Goal: Information Seeking & Learning: Learn about a topic

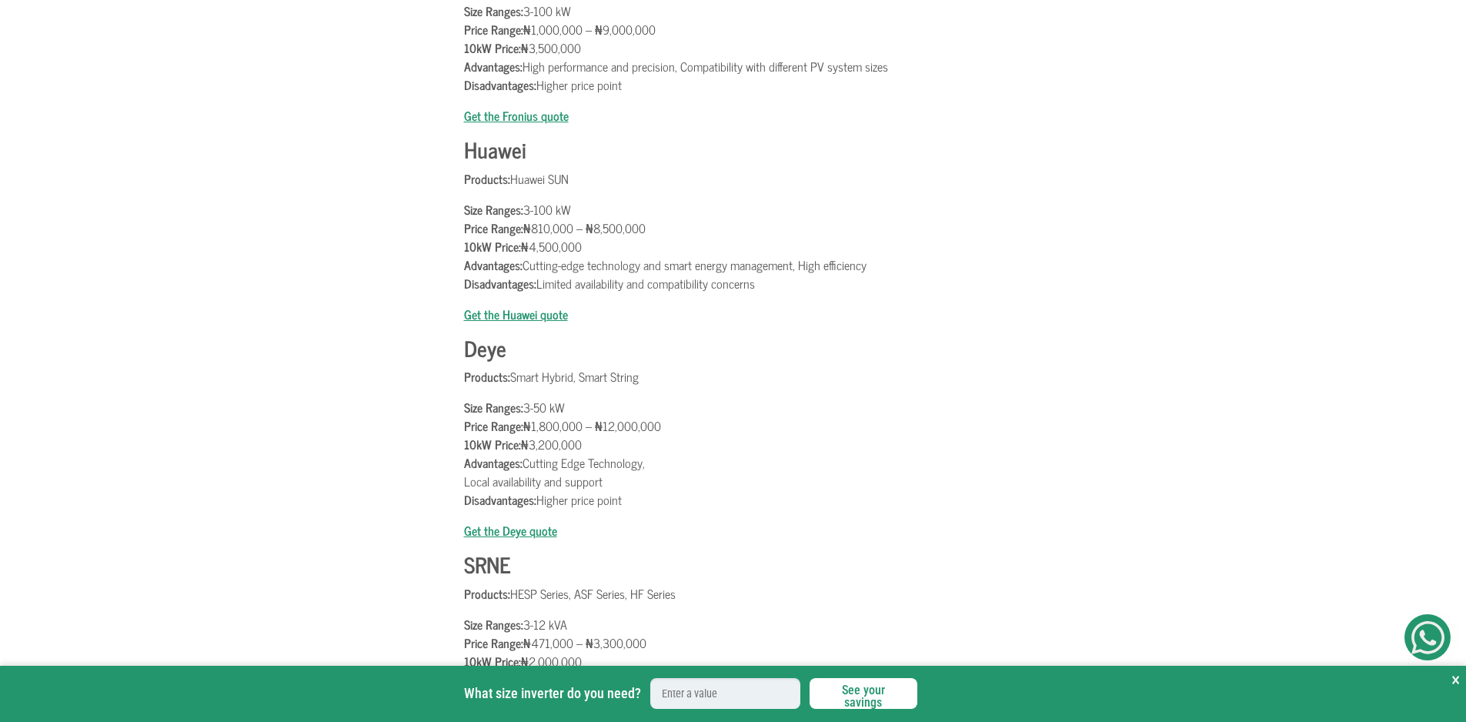
scroll to position [2548, 0]
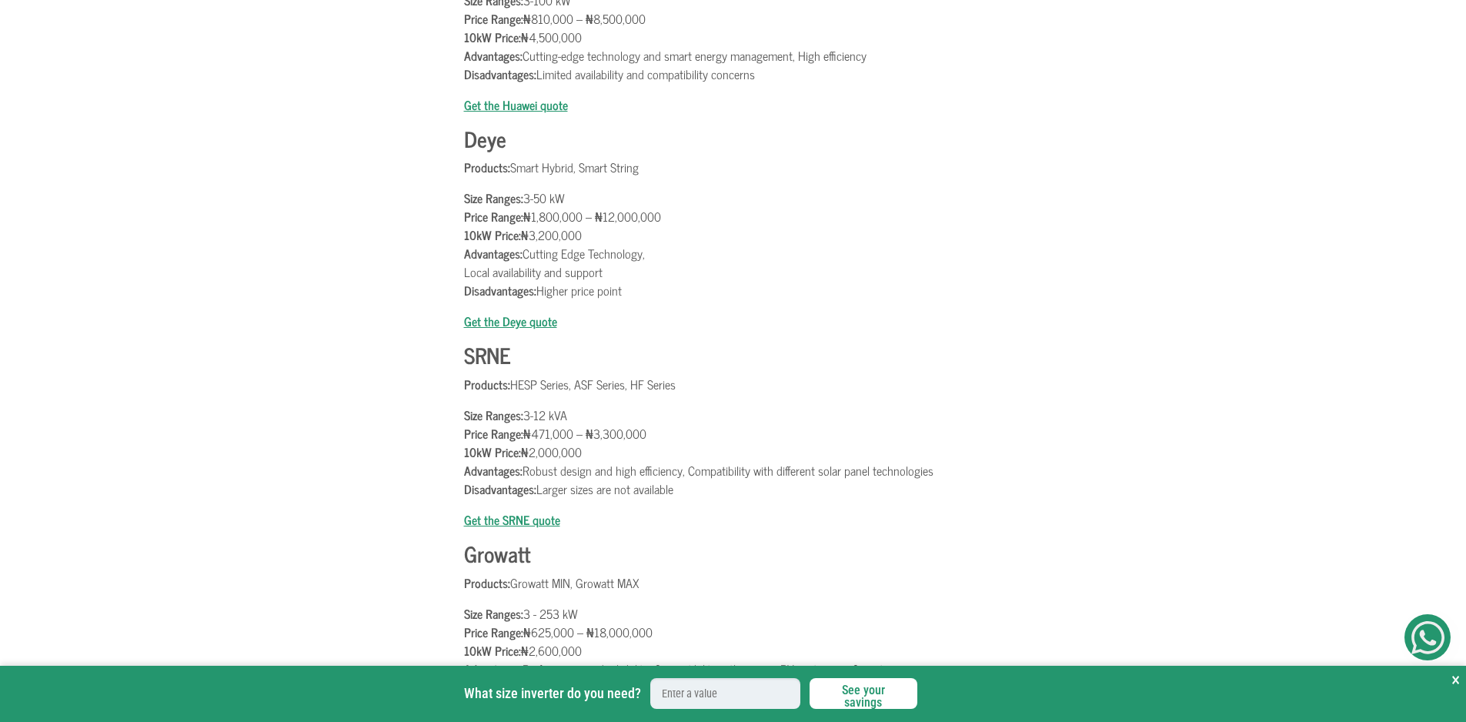
drag, startPoint x: 1462, startPoint y: 460, endPoint x: 1465, endPoint y: 471, distance: 11.0
click at [1465, 472] on div at bounding box center [1465, 361] width 1 height 722
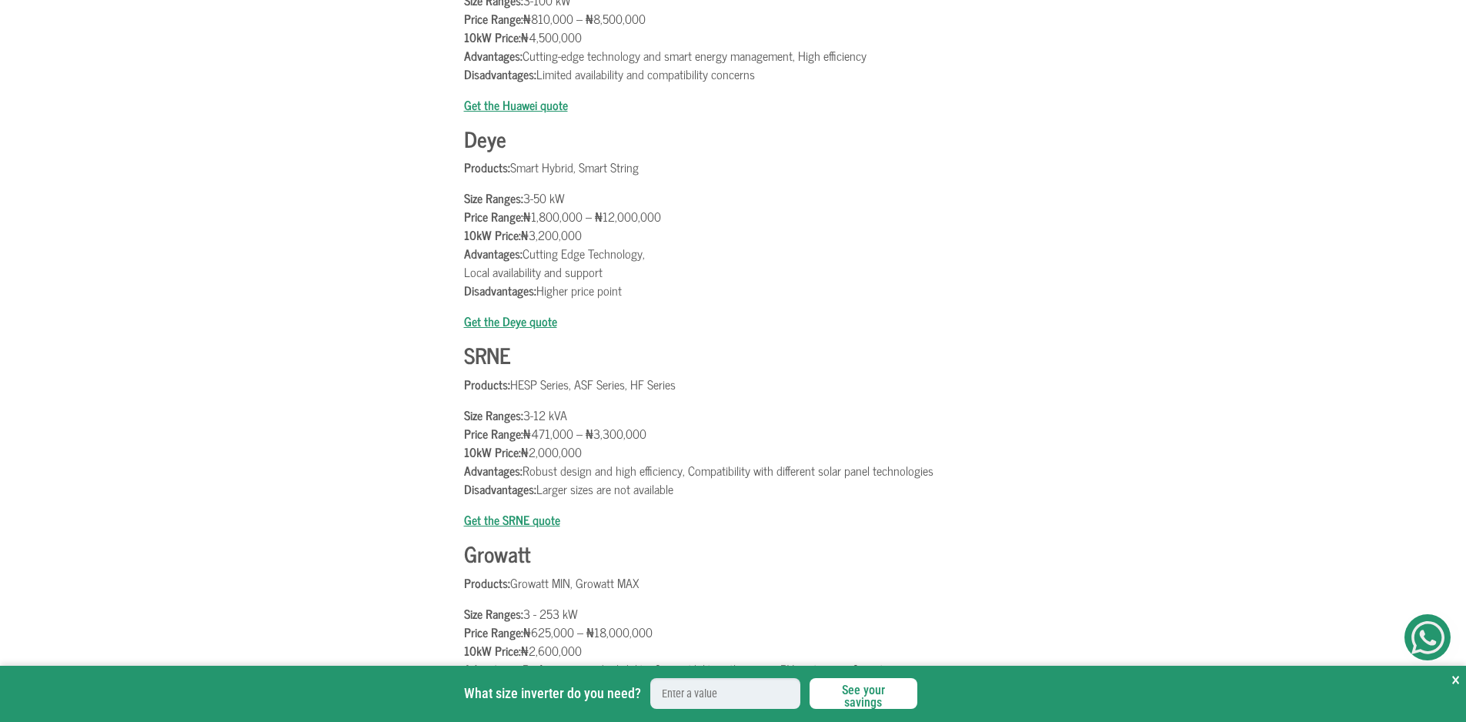
click at [608, 299] on p "Size Ranges: 3-50 kW Price Range: ₦1,800,000 – ₦12,000,000 10kW Price: ₦3,200,0…" at bounding box center [733, 243] width 539 height 111
click at [562, 293] on p "Size Ranges: 3-50 kW Price Range: ₦1,800,000 – ₦12,000,000 10kW Price: ₦3,200,0…" at bounding box center [733, 243] width 539 height 111
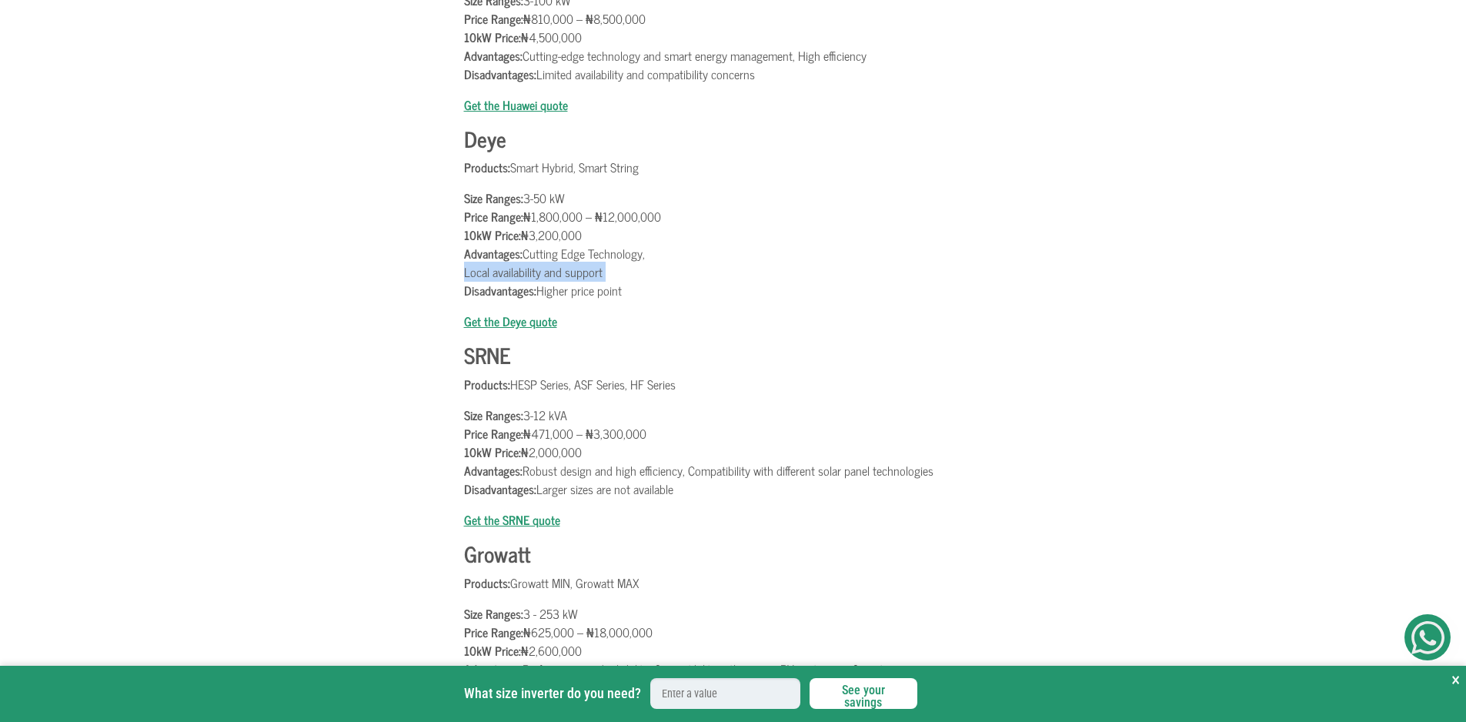
click at [562, 293] on p "Size Ranges: 3-50 kW Price Range: ₦1,800,000 – ₦12,000,000 10kW Price: ₦3,200,0…" at bounding box center [733, 243] width 539 height 111
click at [562, 284] on p "Size Ranges: 3-50 kW Price Range: ₦1,800,000 – ₦12,000,000 10kW Price: ₦3,200,0…" at bounding box center [733, 243] width 539 height 111
click at [579, 272] on p "Size Ranges: 3-50 kW Price Range: ₦1,800,000 – ₦12,000,000 10kW Price: ₦3,200,0…" at bounding box center [733, 243] width 539 height 111
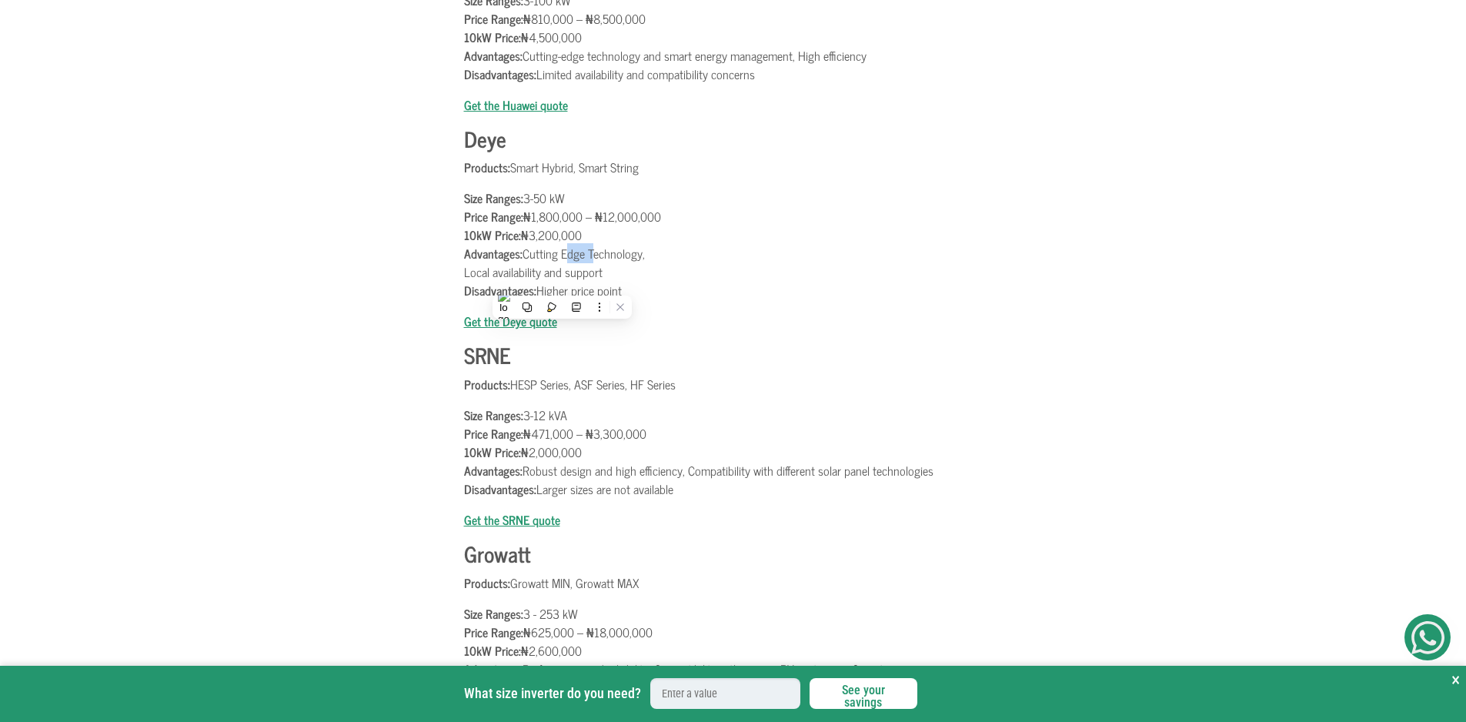
click at [579, 272] on p "Size Ranges: 3-50 kW Price Range: ₦1,800,000 – ₦12,000,000 10kW Price: ₦3,200,0…" at bounding box center [733, 243] width 539 height 111
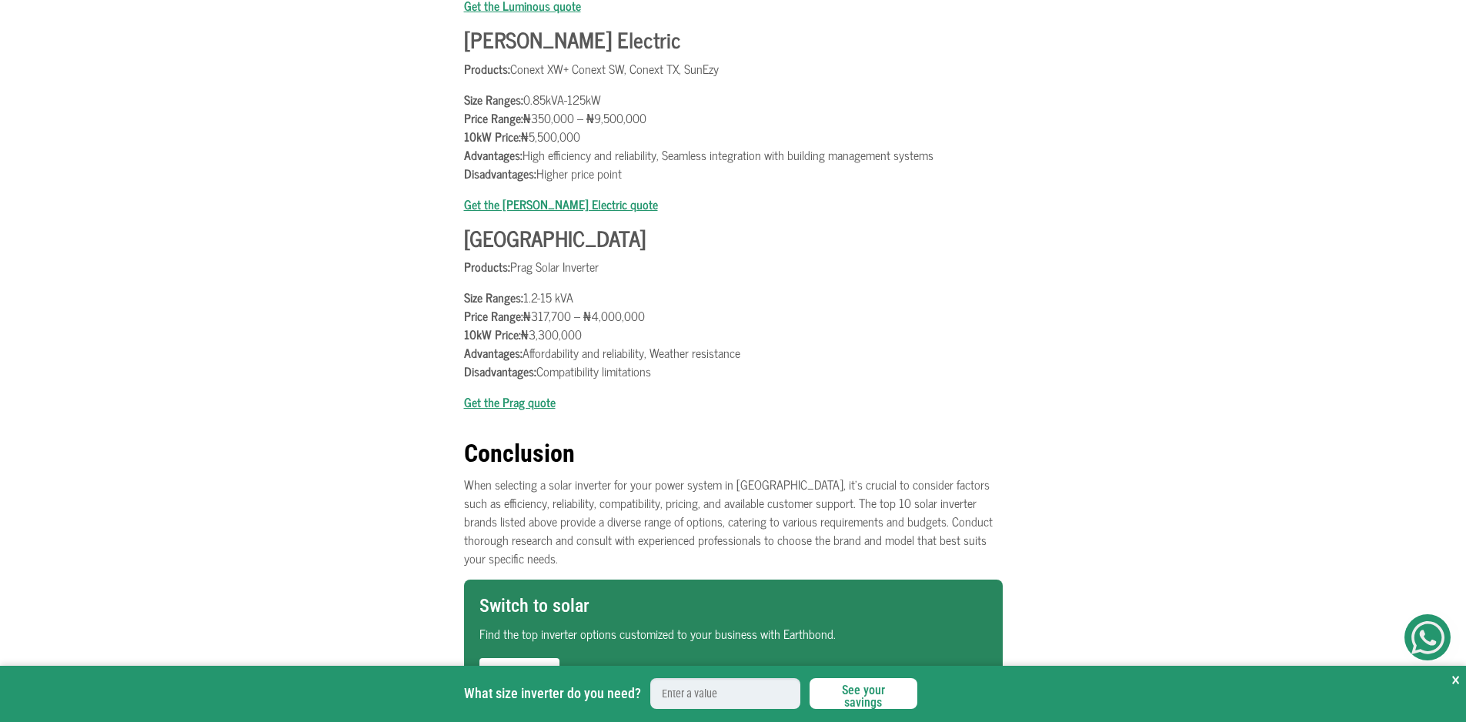
scroll to position [3475, 0]
